Goal: Navigation & Orientation: Understand site structure

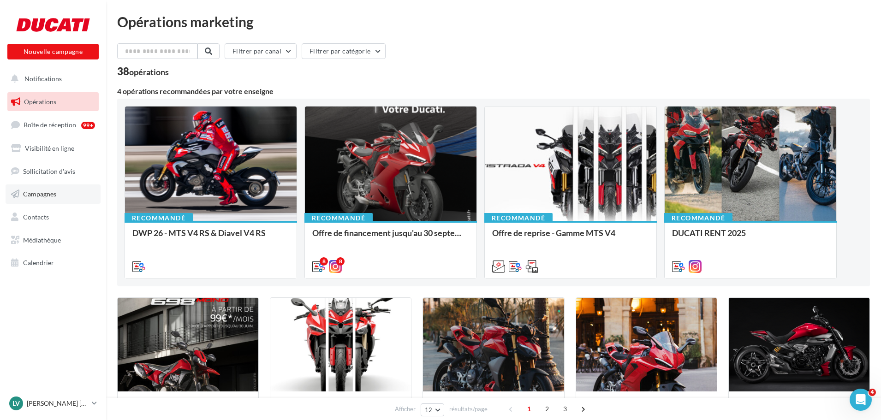
click at [42, 194] on span "Campagnes" at bounding box center [39, 194] width 33 height 8
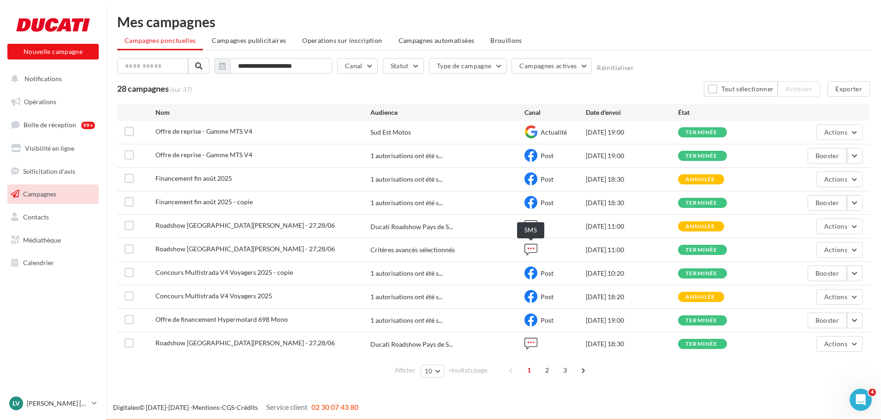
scroll to position [1, 0]
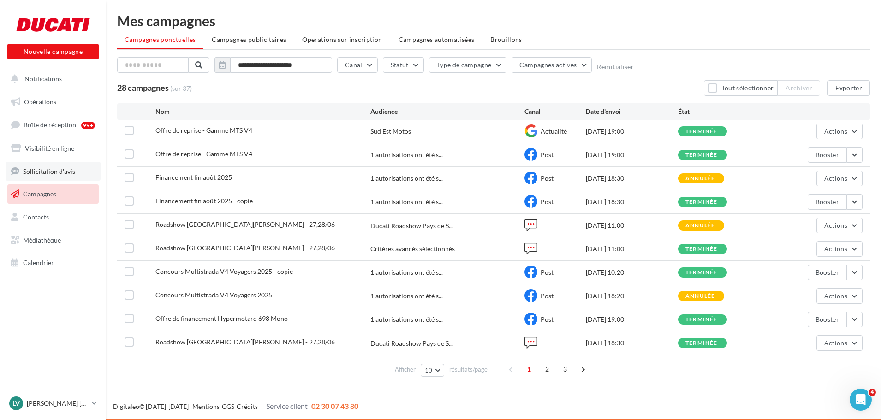
click at [45, 177] on link "Sollicitation d'avis" at bounding box center [53, 171] width 95 height 19
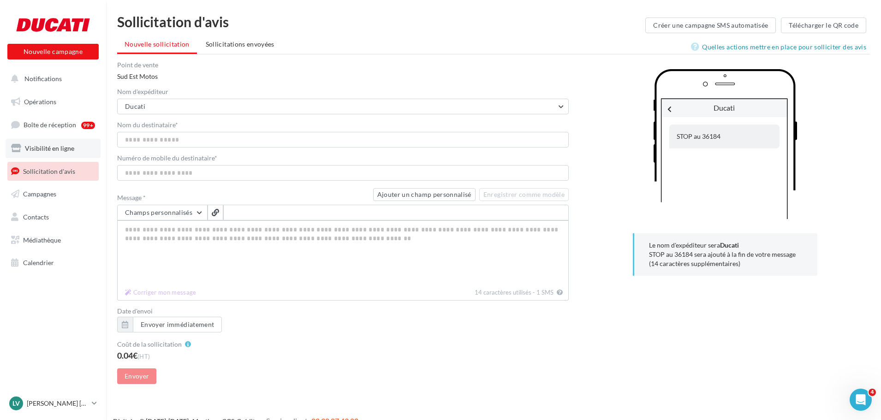
click at [37, 149] on span "Visibilité en ligne" at bounding box center [49, 148] width 49 height 8
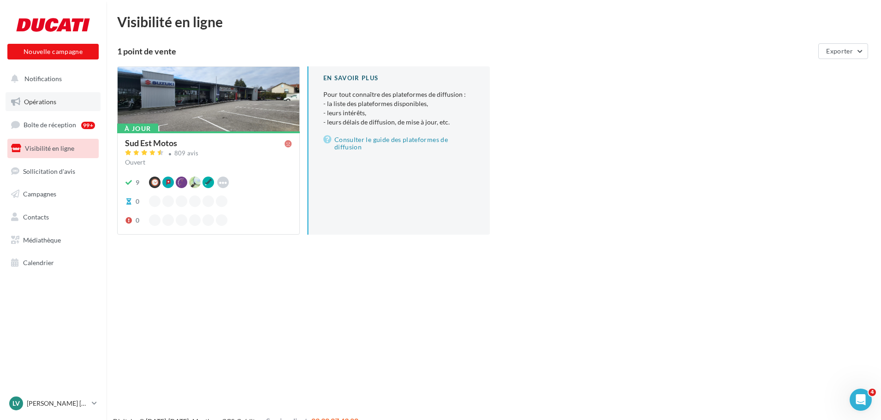
click at [56, 105] on link "Opérations" at bounding box center [53, 101] width 95 height 19
